Goal: Task Accomplishment & Management: Manage account settings

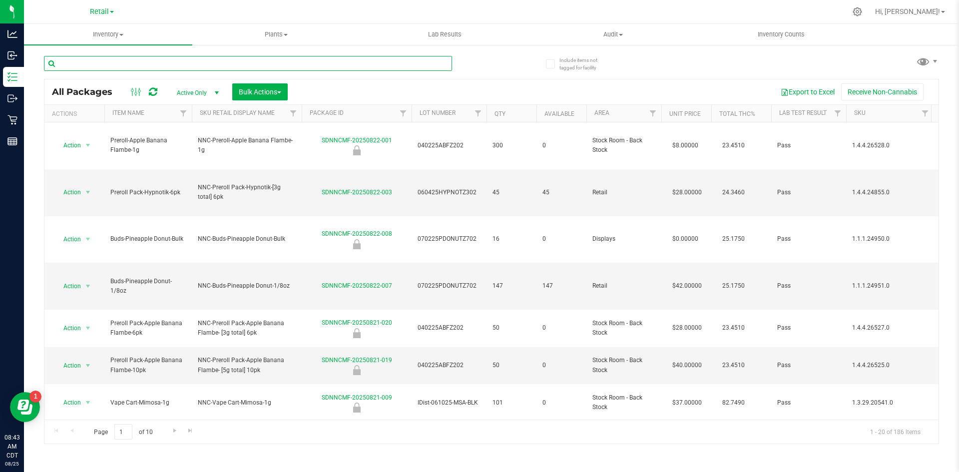
click at [151, 66] on input "text" at bounding box center [248, 63] width 408 height 15
type input "v"
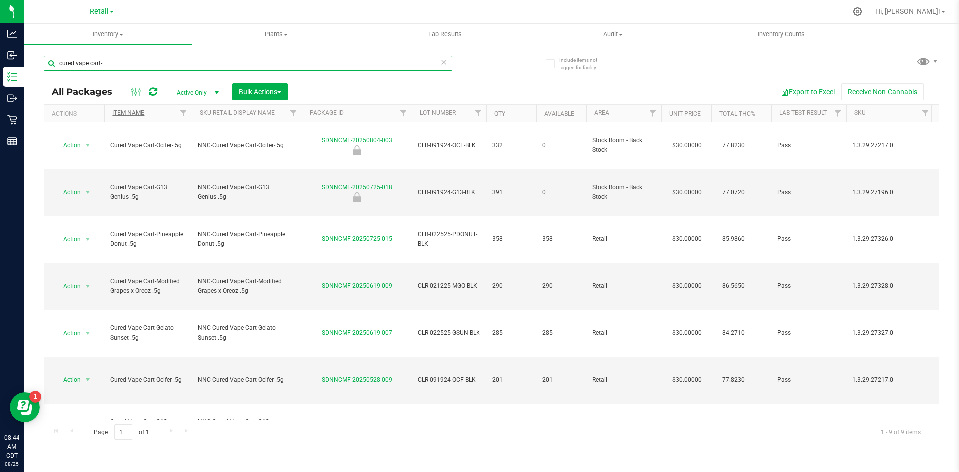
type input "cured vape cart-"
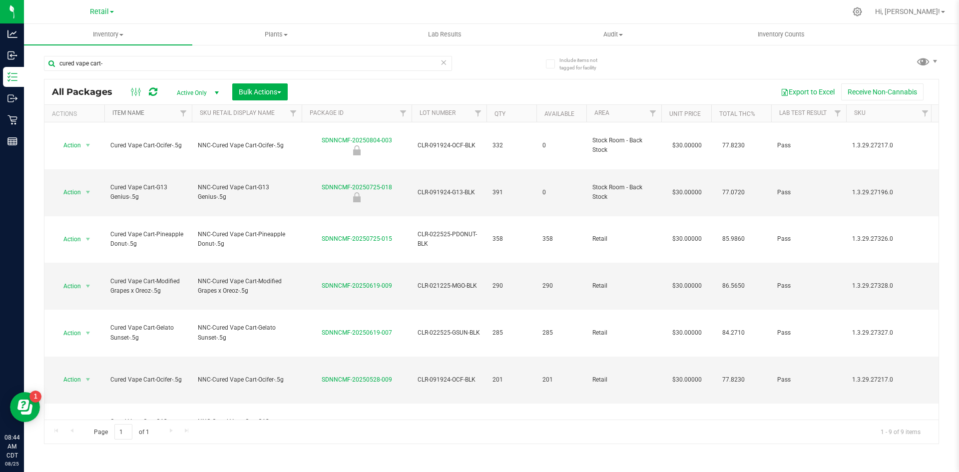
click at [138, 114] on link "Item Name" at bounding box center [128, 112] width 32 height 7
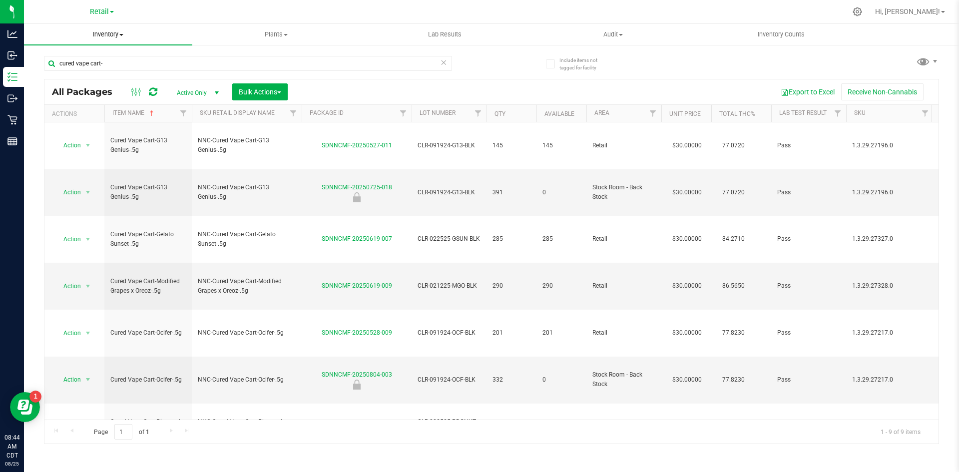
click at [111, 38] on span "Inventory" at bounding box center [108, 34] width 168 height 9
click at [89, 71] on span "All inventory" at bounding box center [57, 72] width 67 height 8
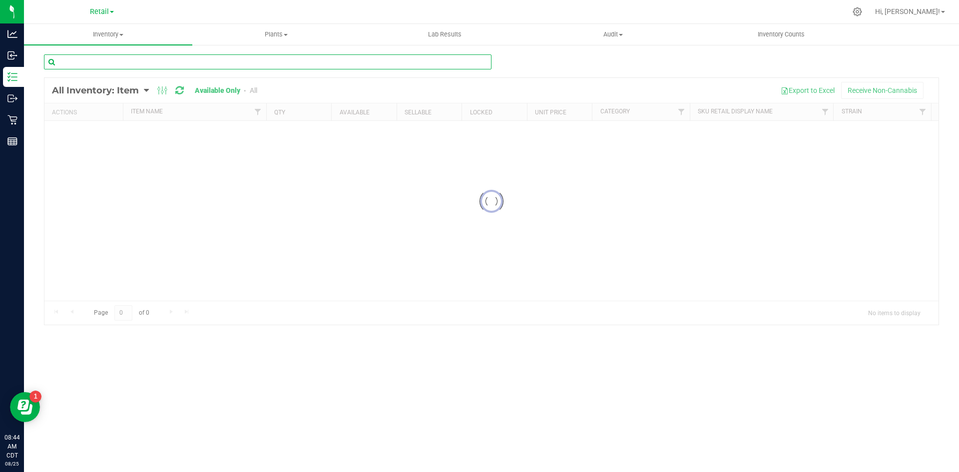
click at [147, 66] on input "text" at bounding box center [268, 61] width 448 height 15
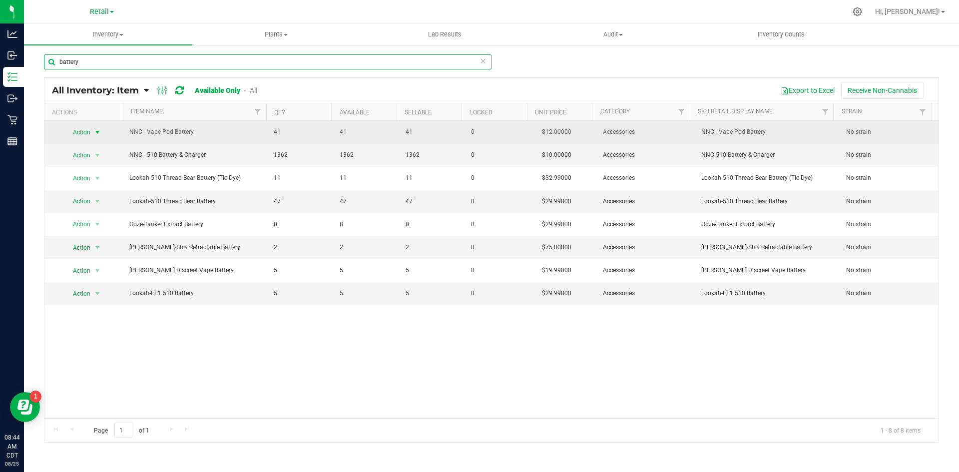
type input "battery"
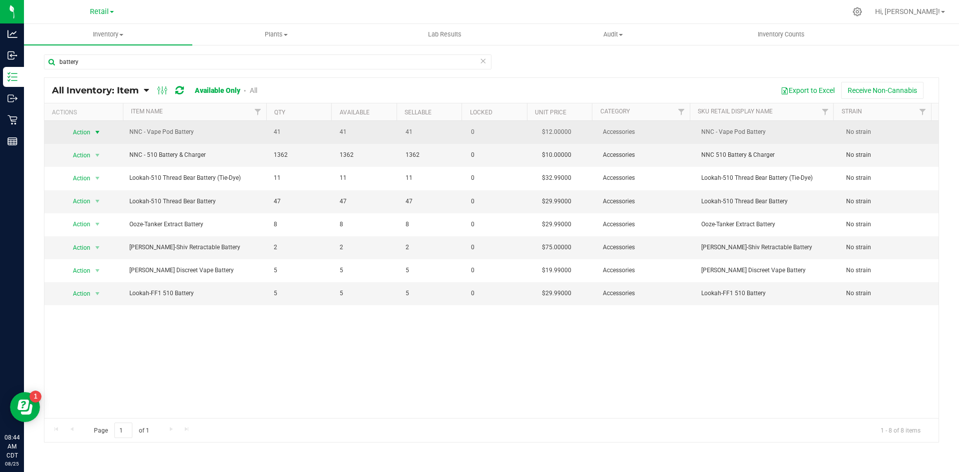
click at [93, 135] on span "select" at bounding box center [97, 132] width 8 height 8
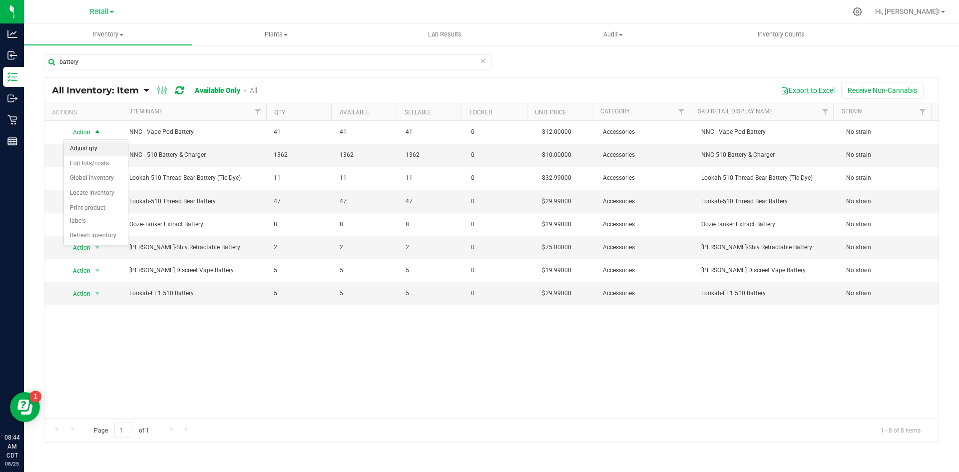
click at [87, 152] on li "Adjust qty" at bounding box center [96, 148] width 64 height 15
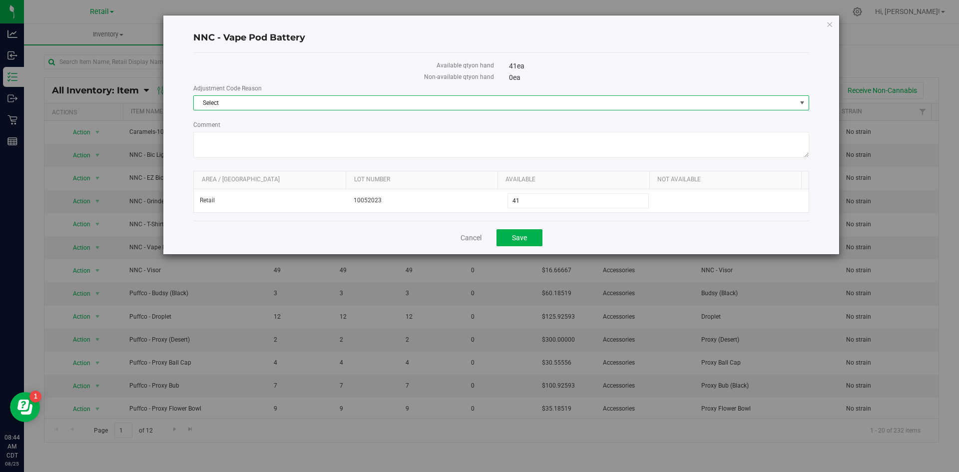
click at [309, 106] on span "Select" at bounding box center [495, 103] width 602 height 14
click at [220, 130] on li "Incorrect Quantity" at bounding box center [501, 134] width 615 height 15
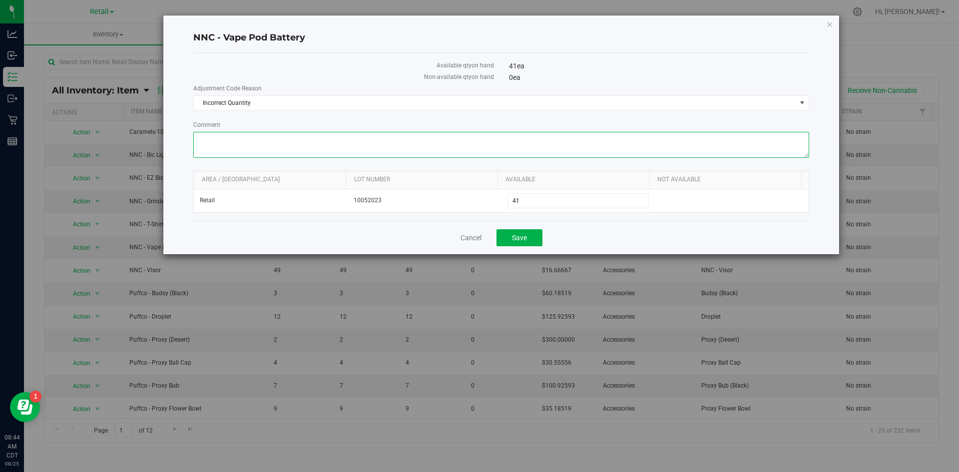
click at [249, 138] on textarea "Comment" at bounding box center [501, 145] width 616 height 26
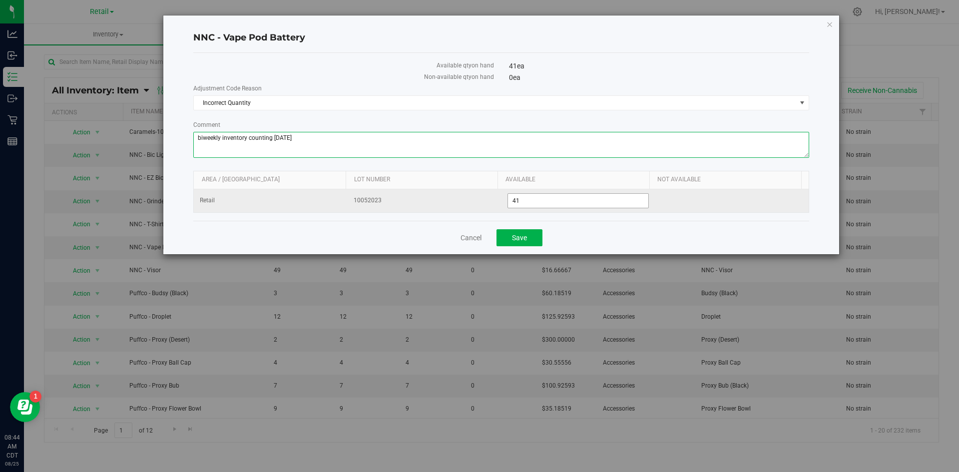
type textarea "biweekly inventory counting [DATE]"
click at [538, 197] on span "41 41" at bounding box center [579, 200] width 142 height 15
type input "4"
type input "39"
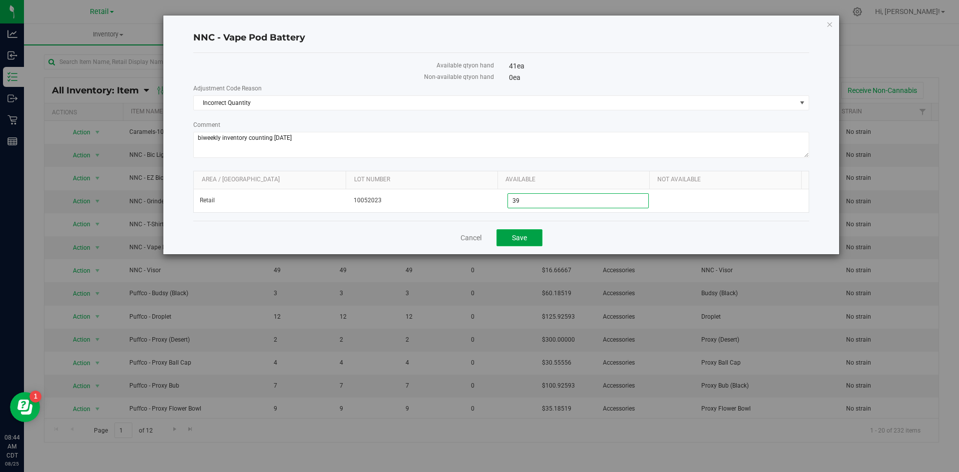
type input "39"
click at [519, 235] on span "Save" at bounding box center [519, 238] width 15 height 8
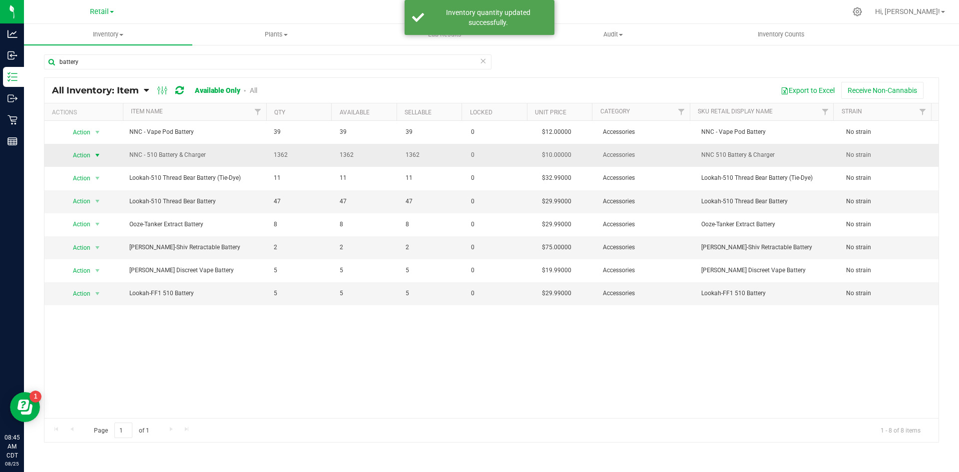
click at [85, 152] on span "Action" at bounding box center [77, 155] width 27 height 14
click at [84, 168] on li "Adjust qty" at bounding box center [96, 171] width 64 height 15
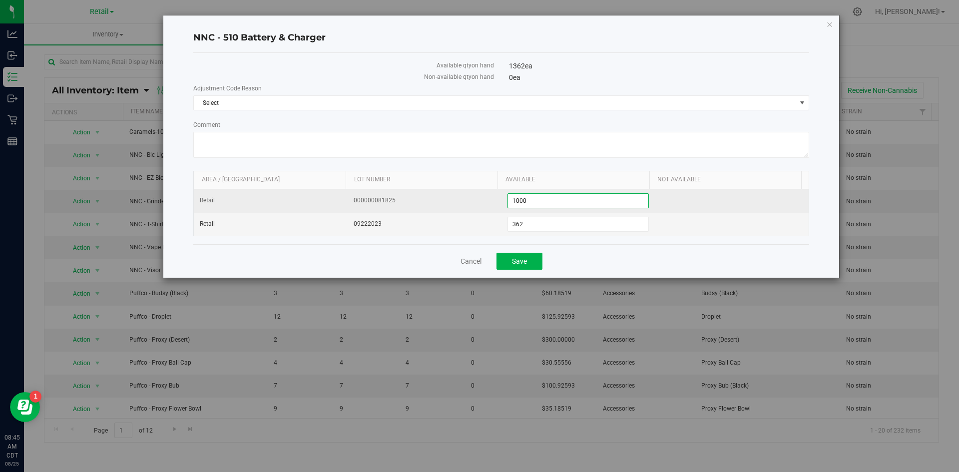
click at [533, 204] on span "1,000 1000" at bounding box center [579, 200] width 142 height 15
type input "1"
type input "500"
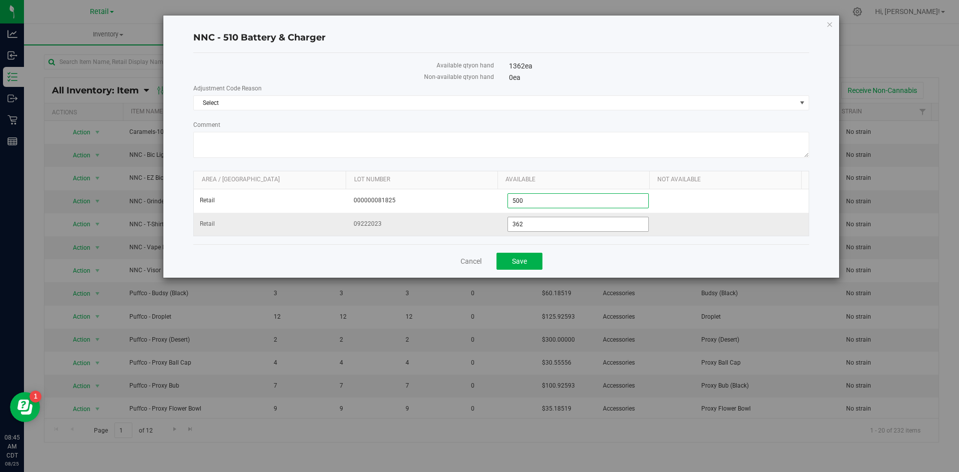
type input "500"
click at [530, 223] on span "362 362" at bounding box center [579, 224] width 142 height 15
type input "302"
click at [391, 102] on span "Select" at bounding box center [495, 103] width 602 height 14
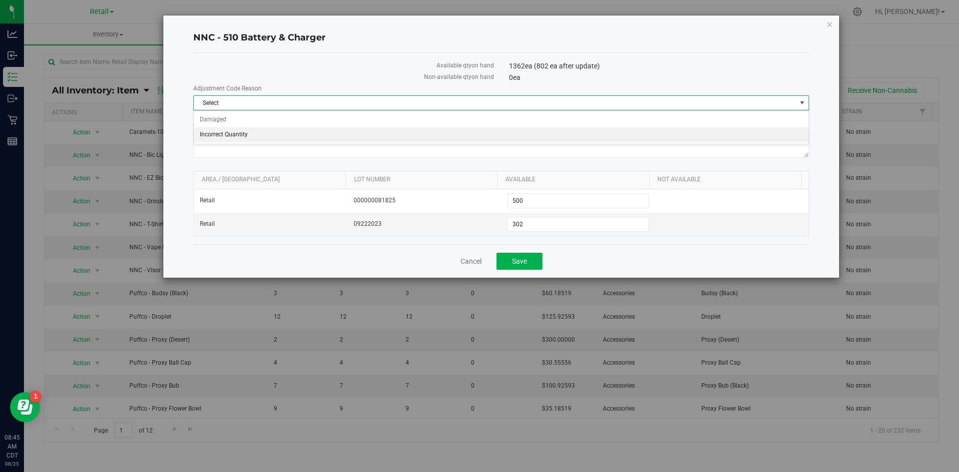
click at [323, 134] on li "Incorrect Quantity" at bounding box center [501, 134] width 615 height 15
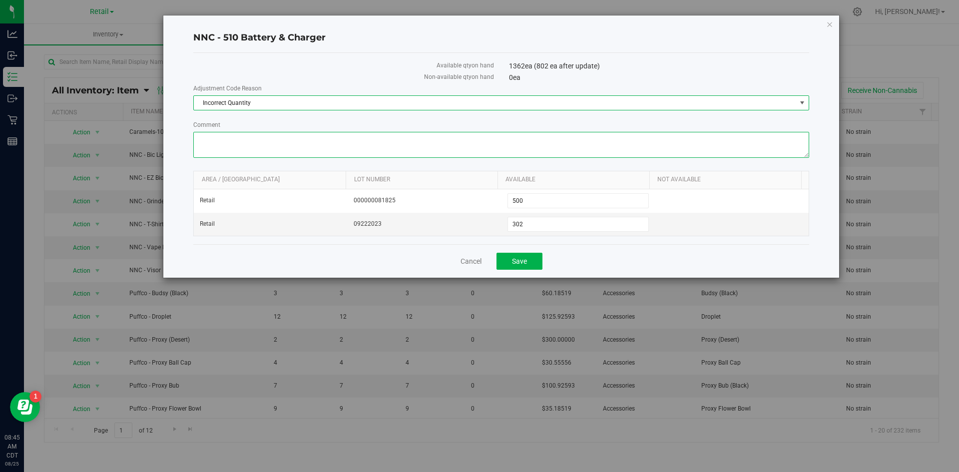
click at [322, 142] on textarea "Comment" at bounding box center [501, 145] width 616 height 26
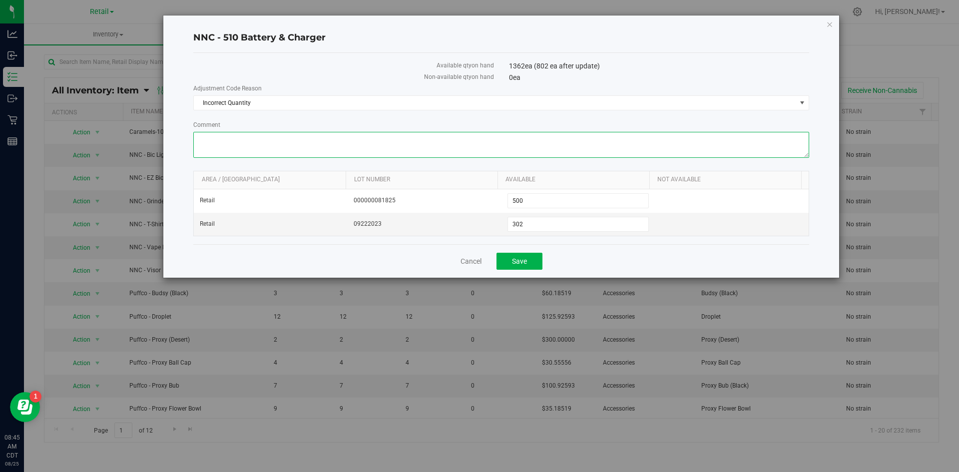
paste textarea "[PERSON_NAME]"
type textarea "B"
type textarea "Biweekly inventory counting [DATE]"
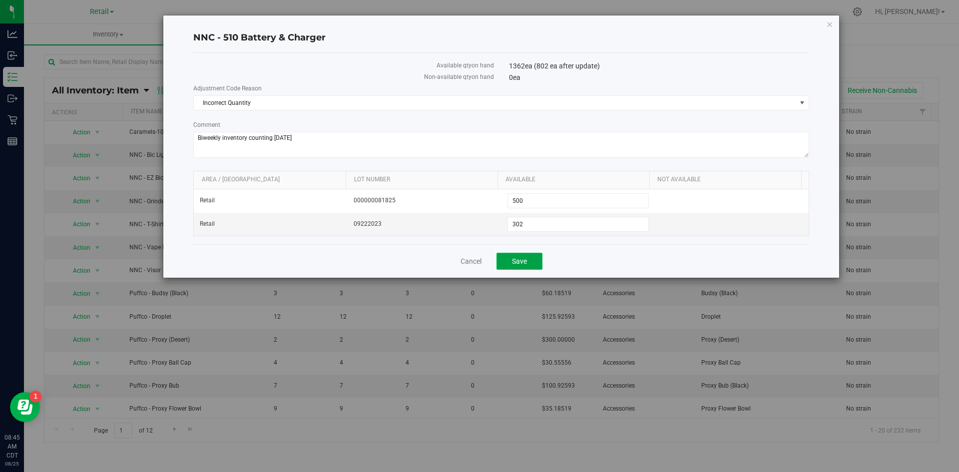
click at [504, 255] on button "Save" at bounding box center [520, 261] width 46 height 17
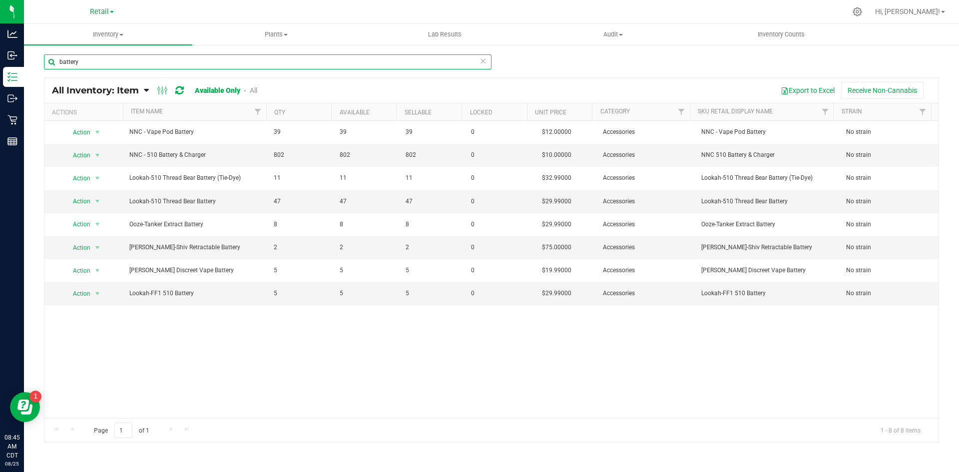
drag, startPoint x: 112, startPoint y: 59, endPoint x: 64, endPoint y: 62, distance: 48.0
click at [64, 62] on input "battery" at bounding box center [268, 61] width 448 height 15
type input "b"
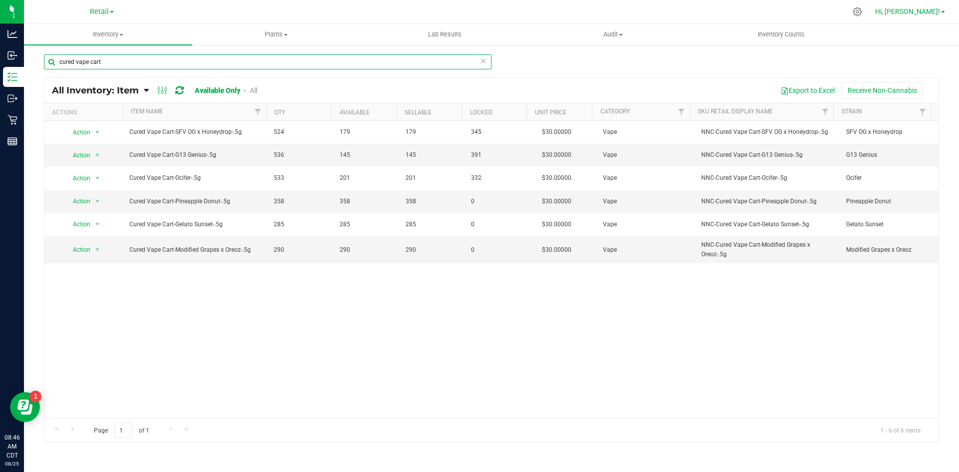
type input "cured vape cart"
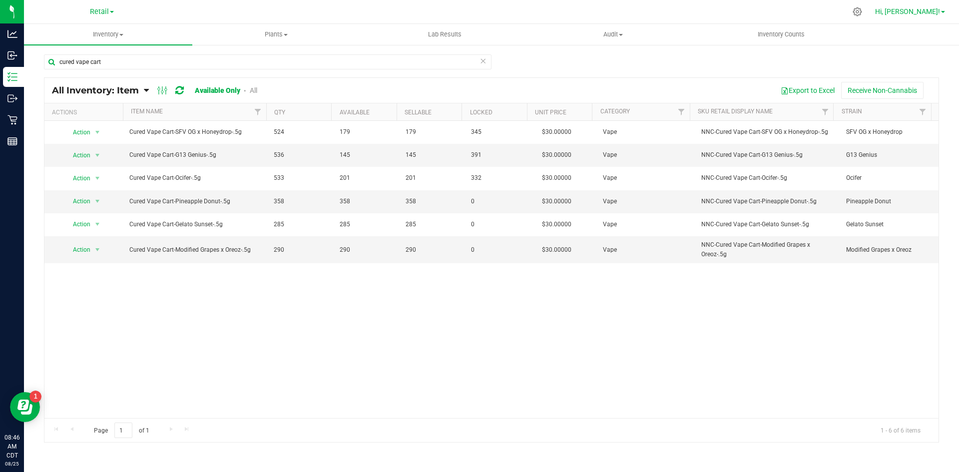
click at [919, 11] on span "Hi, [PERSON_NAME]!" at bounding box center [907, 11] width 65 height 8
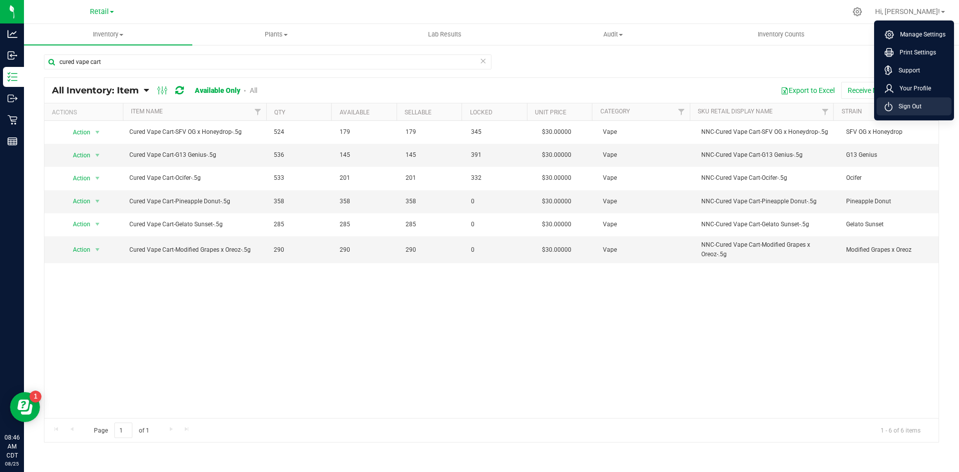
click at [910, 105] on span "Sign Out" at bounding box center [907, 106] width 29 height 10
